Goal: Obtain resource: Download file/media

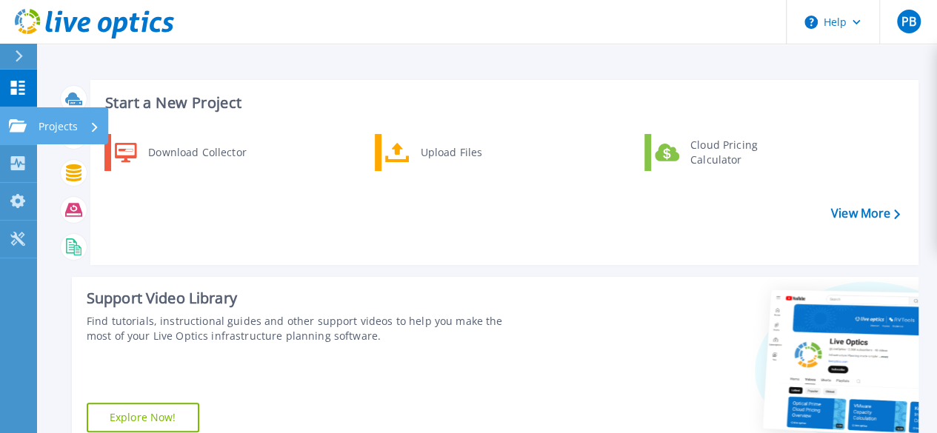
click at [24, 131] on icon at bounding box center [18, 125] width 18 height 13
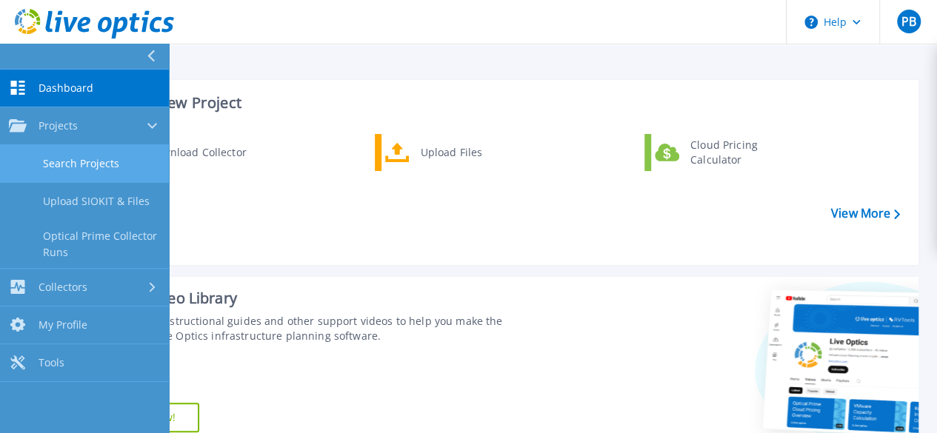
click at [63, 155] on link "Search Projects" at bounding box center [84, 164] width 169 height 38
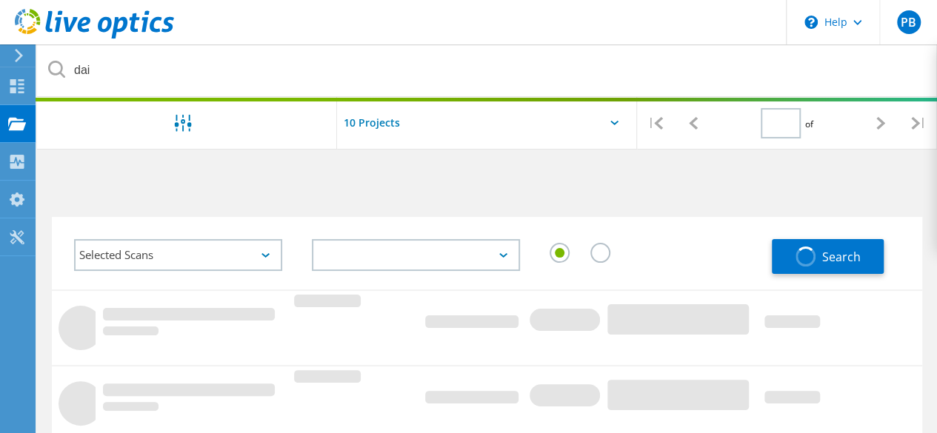
type input "1"
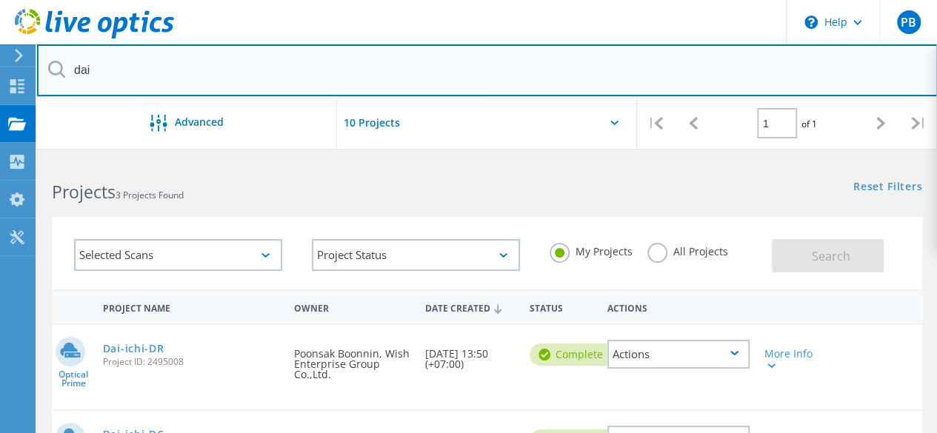
click at [116, 72] on input "dai" at bounding box center [487, 70] width 900 height 52
drag, startPoint x: 116, startPoint y: 67, endPoint x: 28, endPoint y: 50, distance: 89.7
type input "d"
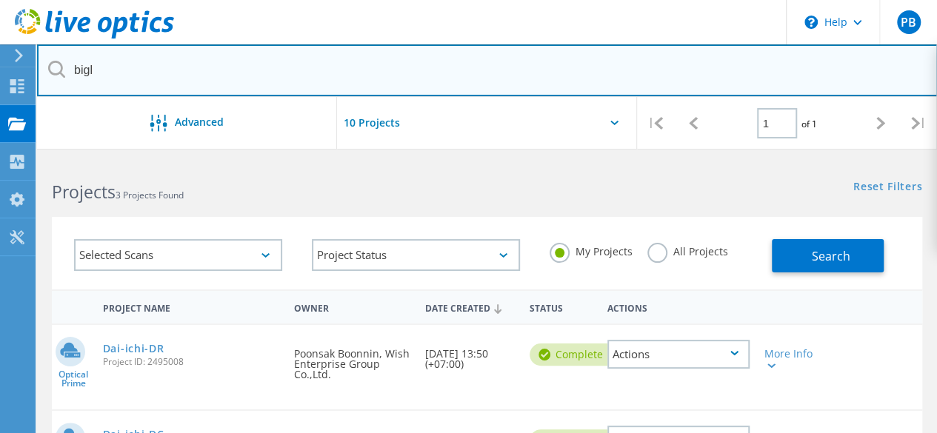
type input "bigl"
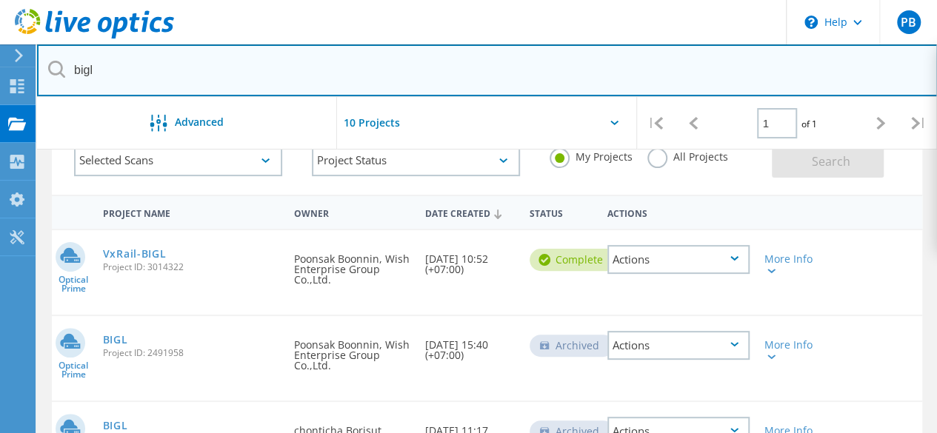
scroll to position [148, 0]
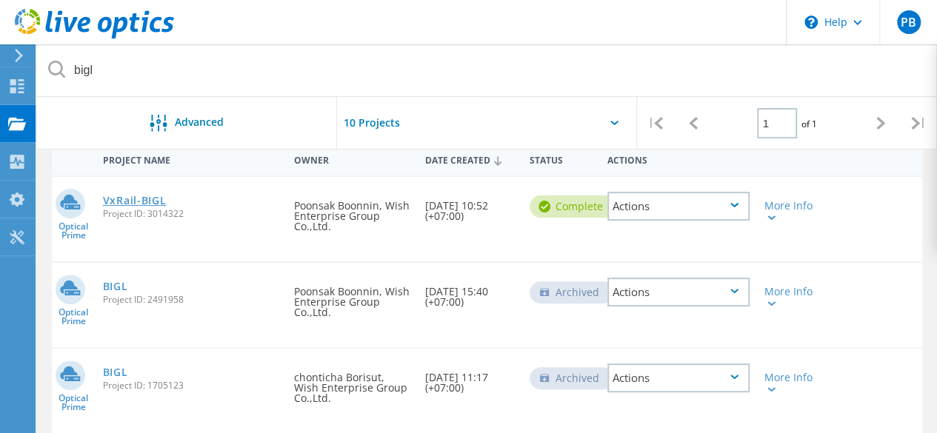
click at [134, 196] on link "VxRail-BIGL" at bounding box center [135, 200] width 64 height 10
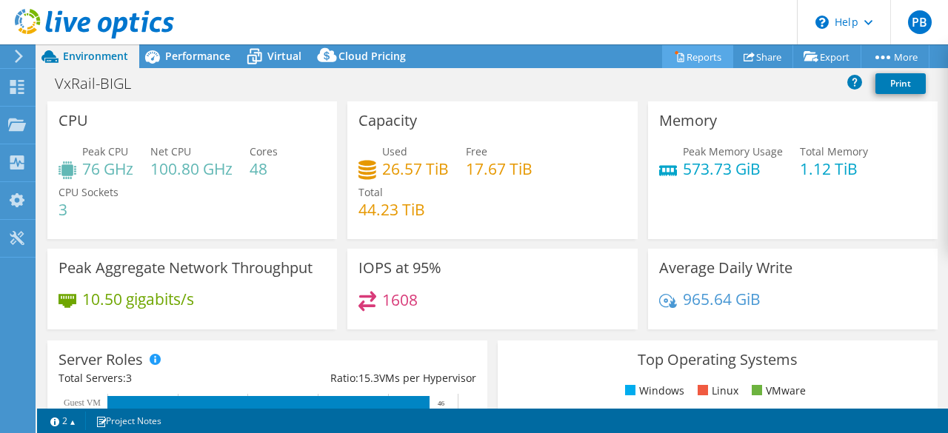
click at [702, 61] on link "Reports" at bounding box center [697, 56] width 71 height 23
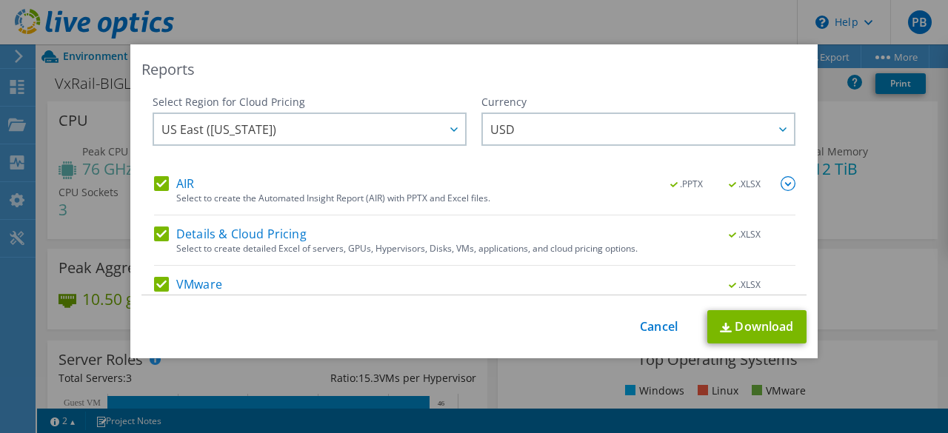
click at [166, 176] on label "AIR" at bounding box center [174, 183] width 40 height 15
click at [0, 0] on input "AIR" at bounding box center [0, 0] width 0 height 0
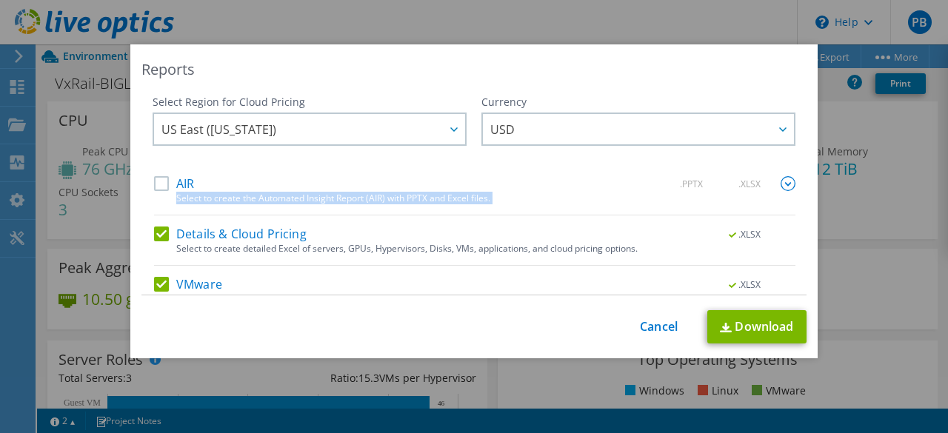
click at [160, 221] on div "AIR .PPTX .XLSX Select to create the Automated Insight Report (AIR) with PPTX a…" at bounding box center [474, 271] width 641 height 190
drag, startPoint x: 160, startPoint y: 232, endPoint x: 192, endPoint y: 238, distance: 33.1
click at [160, 232] on label "Details & Cloud Pricing" at bounding box center [230, 234] width 153 height 15
click at [0, 0] on input "Details & Cloud Pricing" at bounding box center [0, 0] width 0 height 0
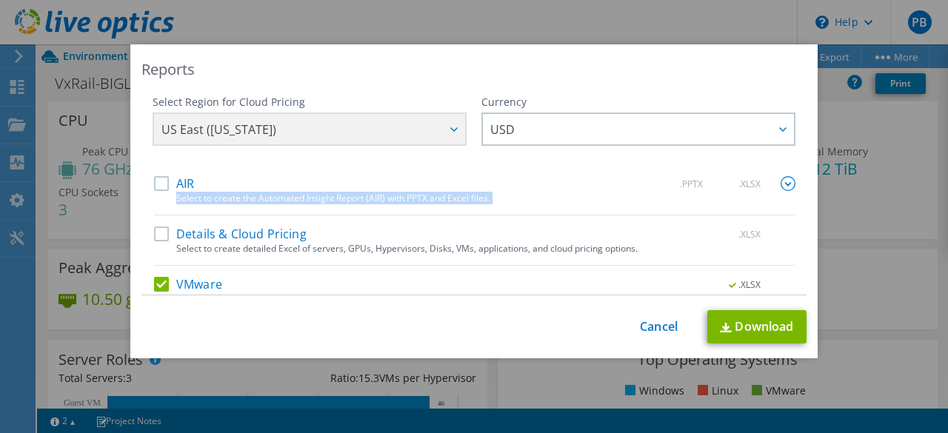
scroll to position [70, 0]
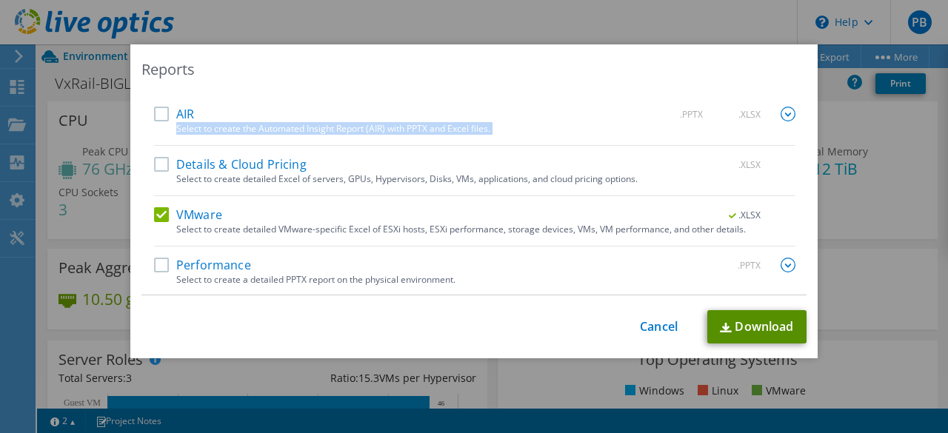
click at [734, 321] on link "Download" at bounding box center [756, 326] width 99 height 33
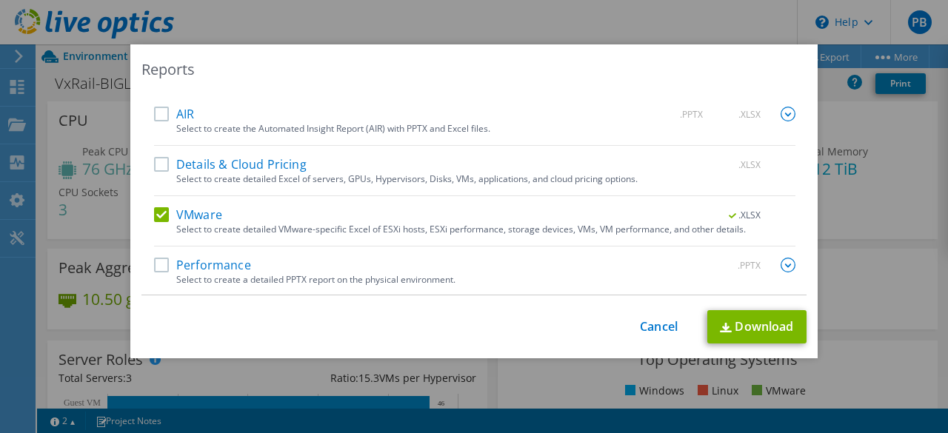
click at [162, 210] on label "VMware" at bounding box center [188, 214] width 68 height 15
click at [0, 0] on input "VMware" at bounding box center [0, 0] width 0 height 0
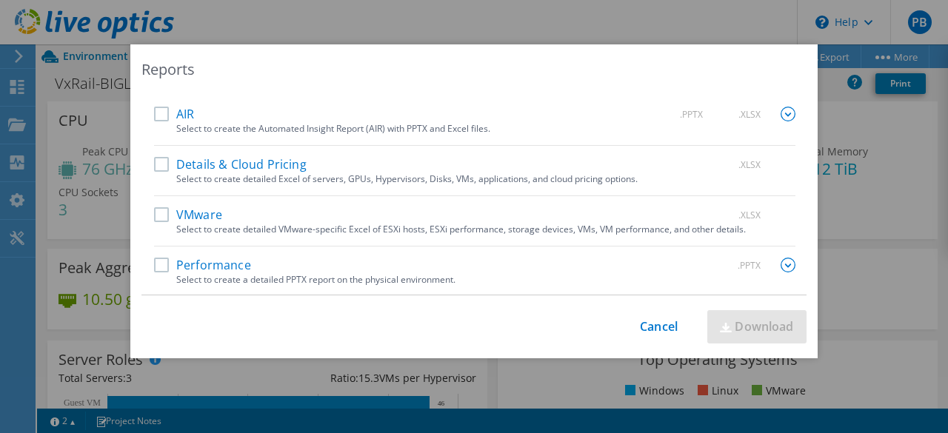
click at [164, 214] on label "VMware" at bounding box center [188, 214] width 68 height 15
click at [0, 0] on input "VMware" at bounding box center [0, 0] width 0 height 0
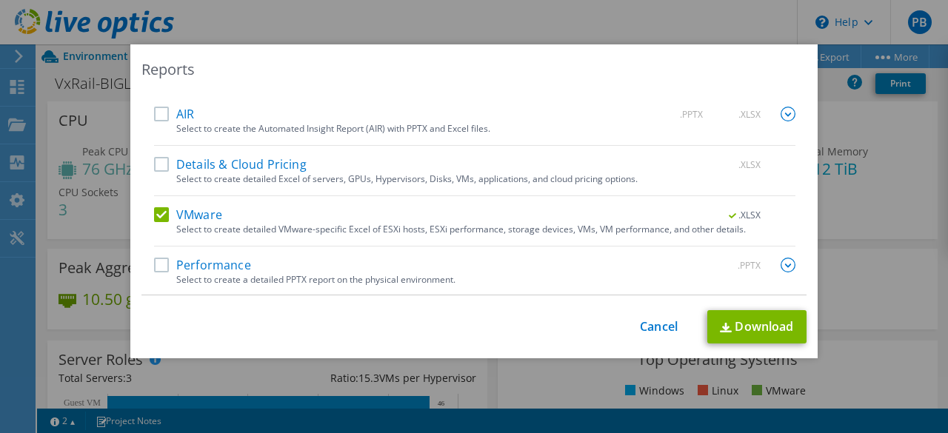
click at [150, 259] on div "Select Region for Cloud Pricing Asia Pacific ([GEOGRAPHIC_DATA]) [GEOGRAPHIC_DA…" at bounding box center [473, 195] width 665 height 201
click at [155, 261] on label "Performance" at bounding box center [202, 265] width 97 height 15
click at [0, 0] on input "Performance" at bounding box center [0, 0] width 0 height 0
click at [729, 324] on link "Download" at bounding box center [756, 326] width 99 height 33
click at [649, 329] on link "Cancel" at bounding box center [659, 327] width 38 height 14
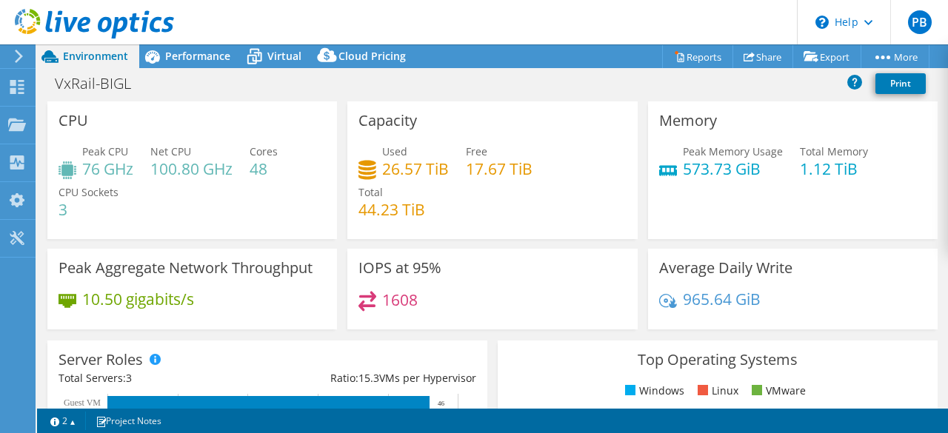
click at [390, 166] on h4 "26.57 TiB" at bounding box center [415, 169] width 67 height 16
copy h4 "26.57"
click at [278, 60] on span "Virtual" at bounding box center [284, 56] width 34 height 14
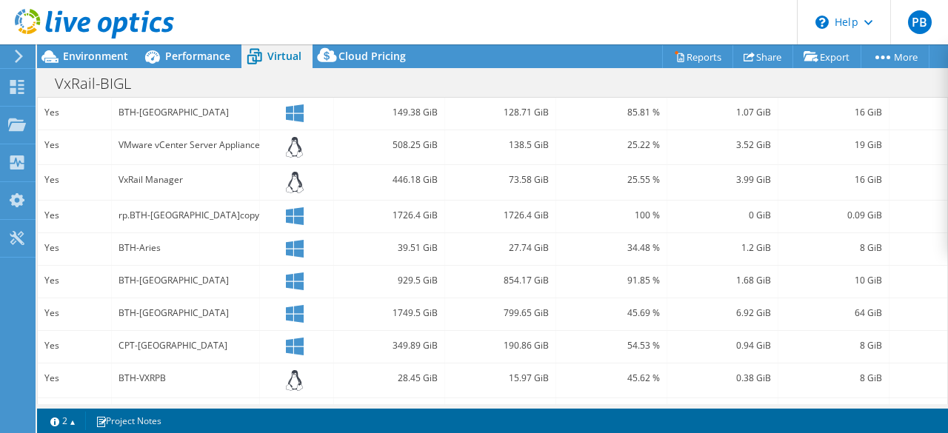
scroll to position [148, 0]
